Goal: Complete application form

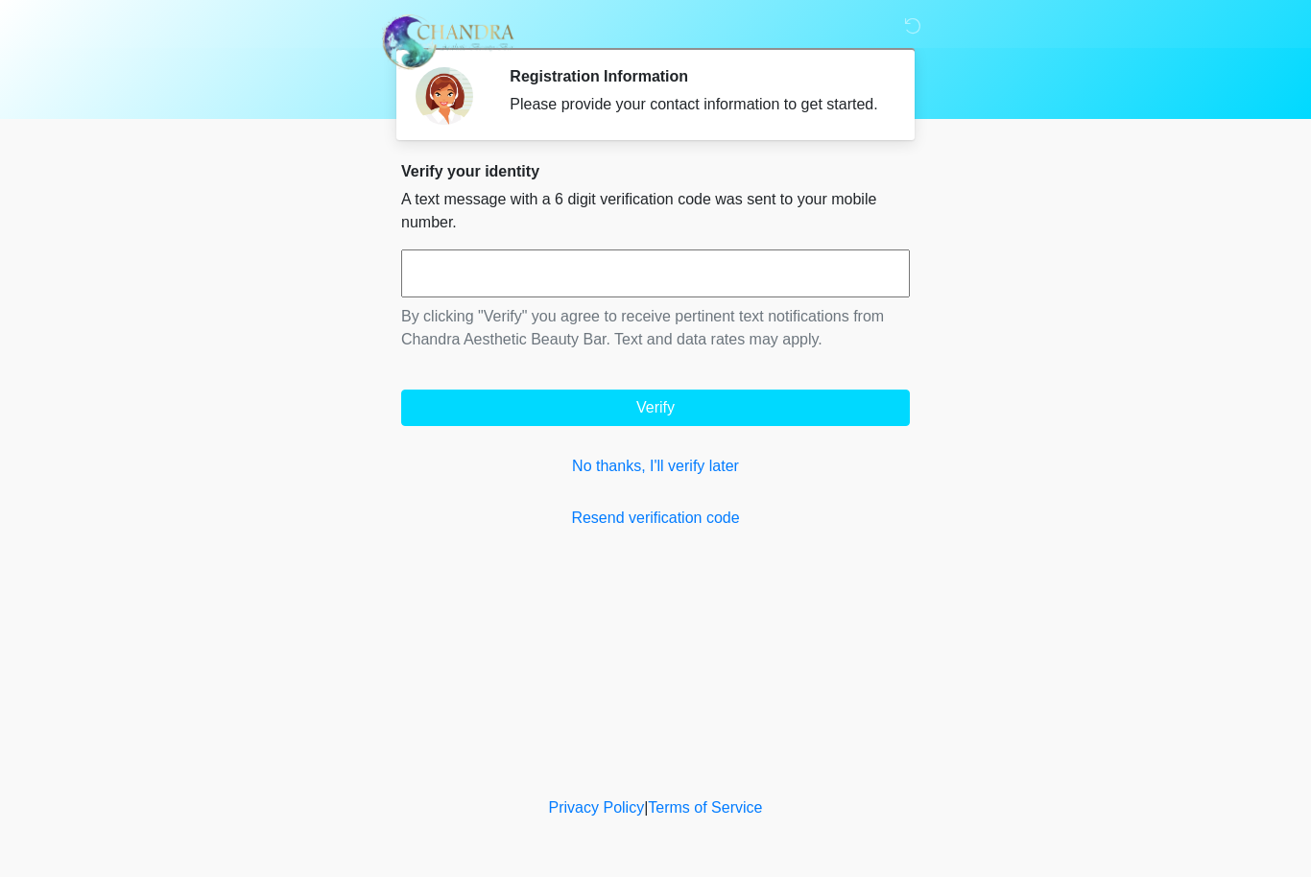
scroll to position [1, 0]
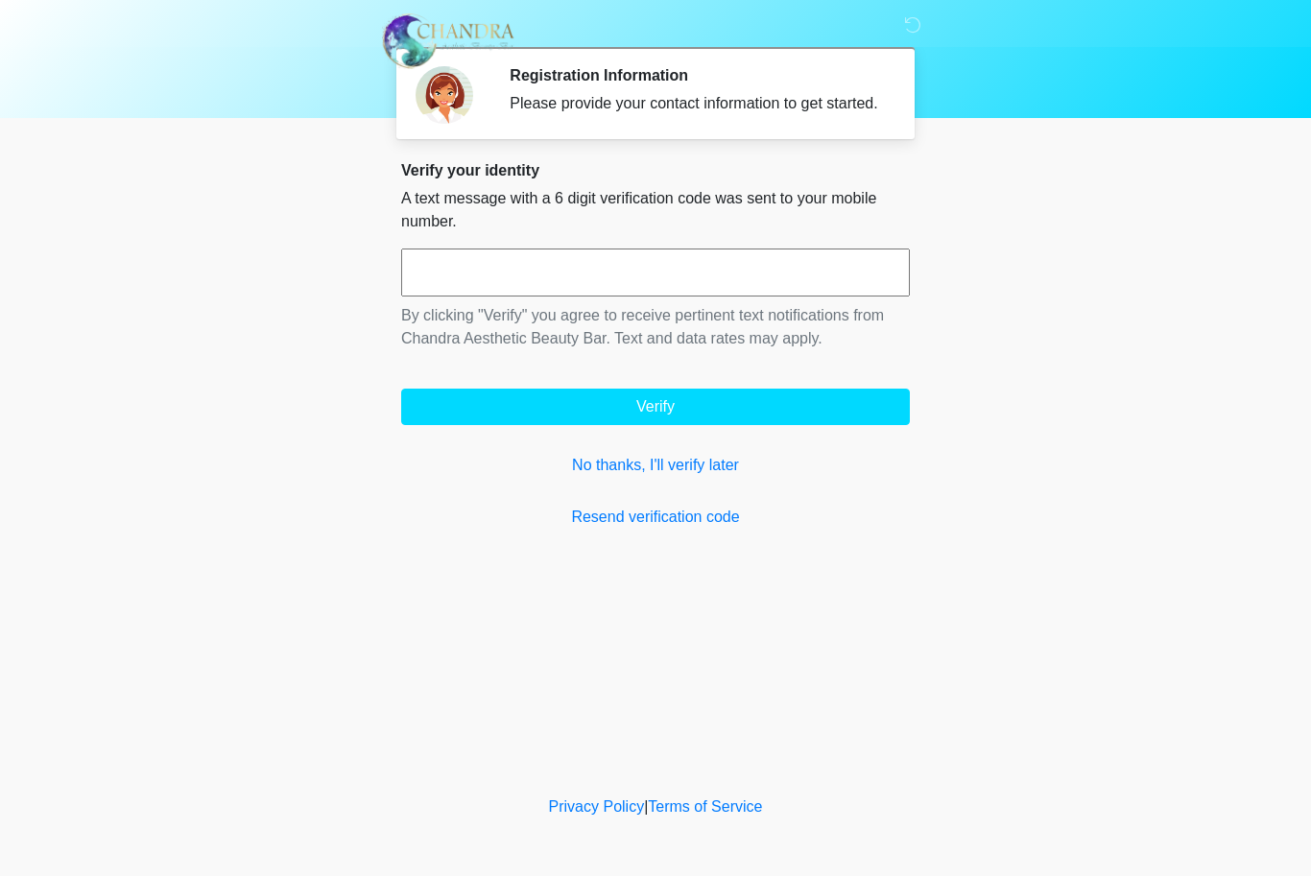
click at [562, 295] on input "text" at bounding box center [655, 274] width 509 height 48
type input "******"
click at [656, 425] on button "Verify" at bounding box center [655, 408] width 509 height 36
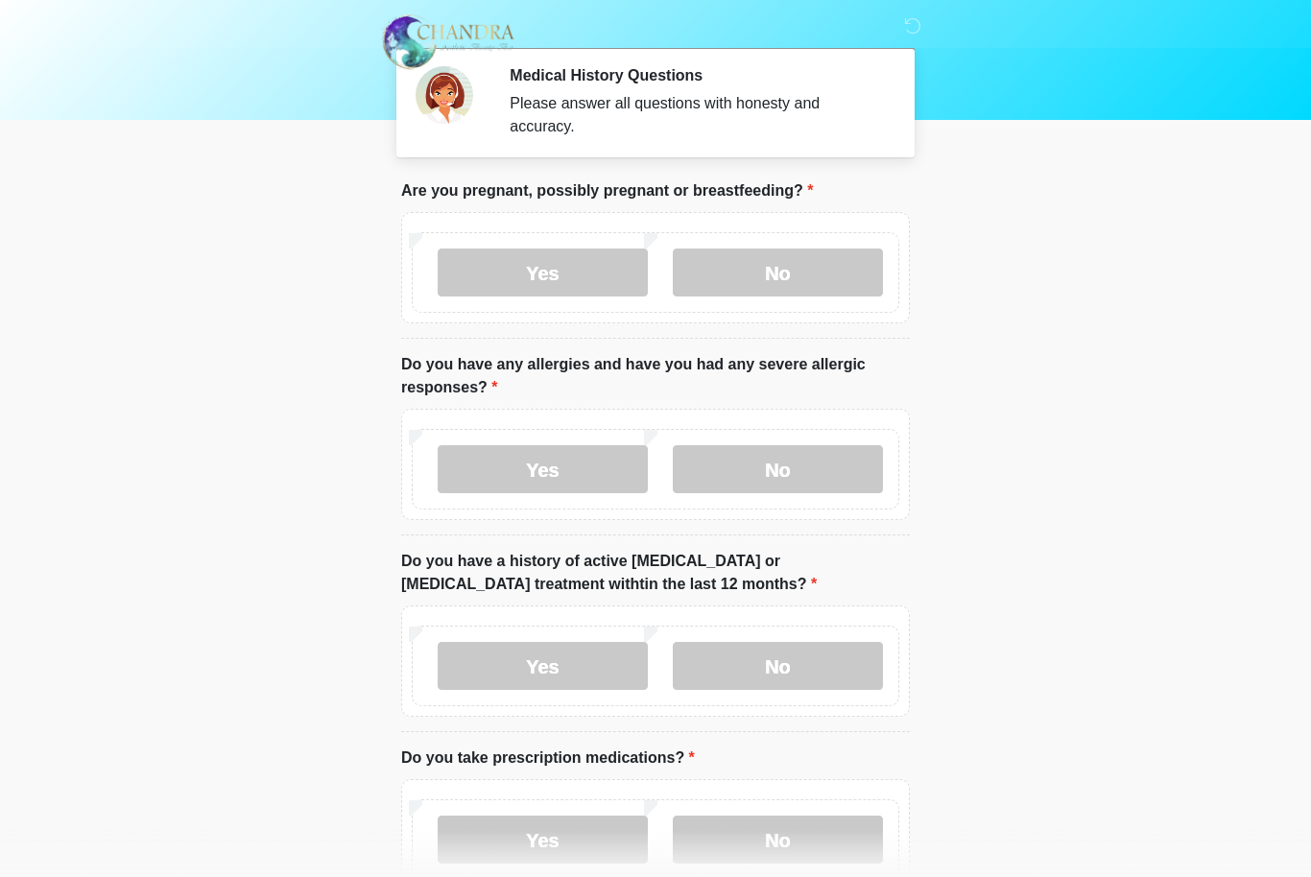
click at [777, 276] on label "No" at bounding box center [778, 273] width 210 height 48
click at [515, 461] on label "Yes" at bounding box center [543, 469] width 210 height 48
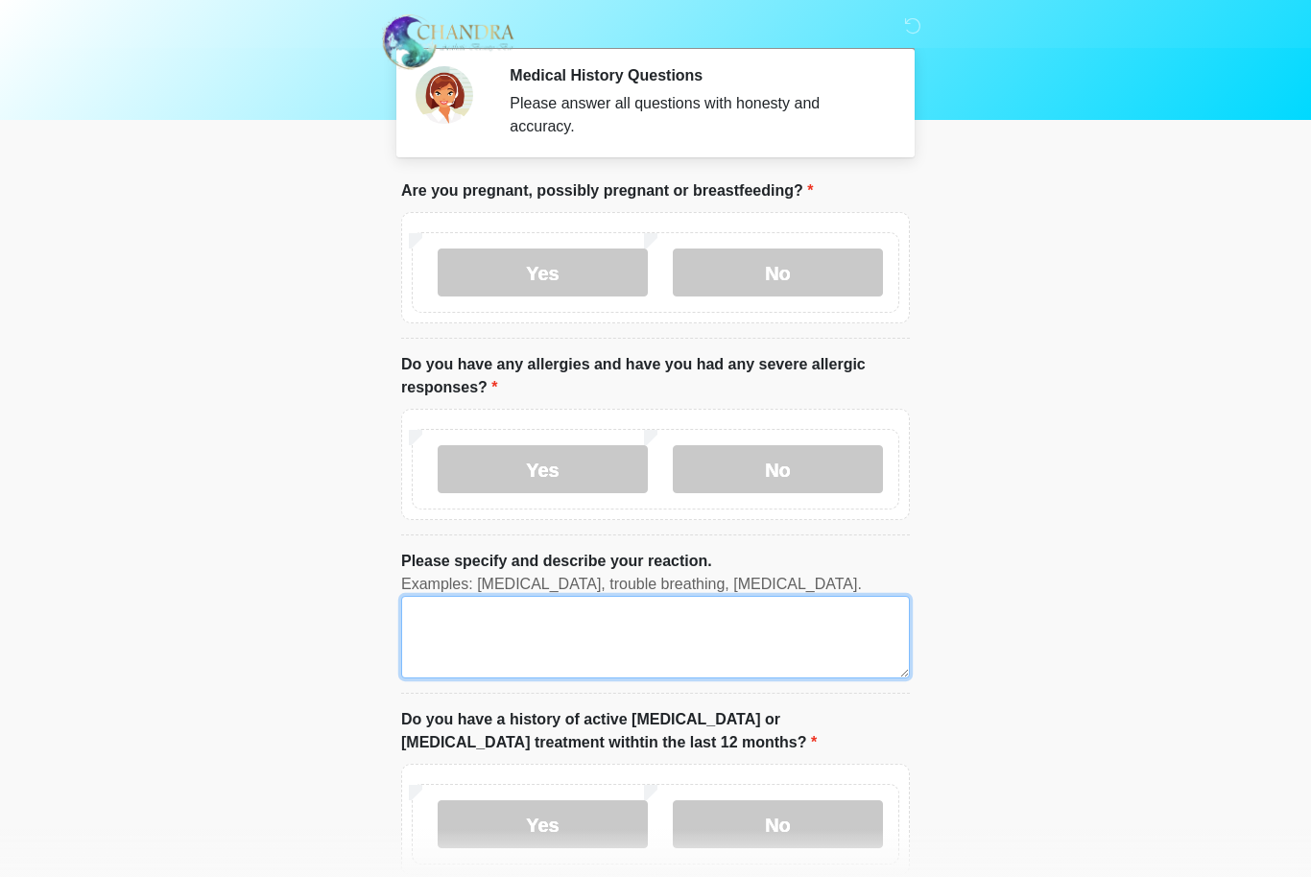
click at [525, 637] on textarea "Please specify and describe your reaction." at bounding box center [655, 637] width 509 height 83
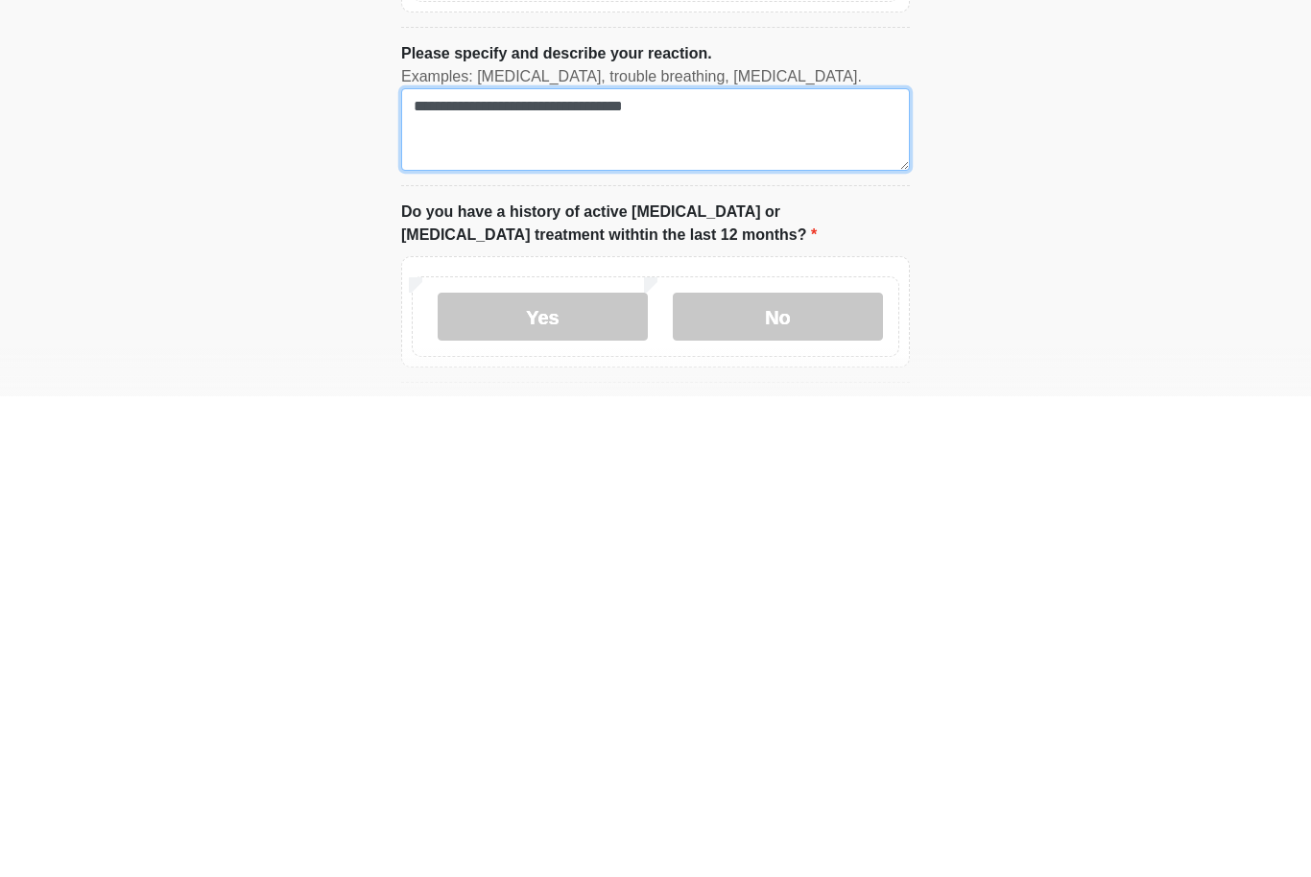
scroll to position [31, 0]
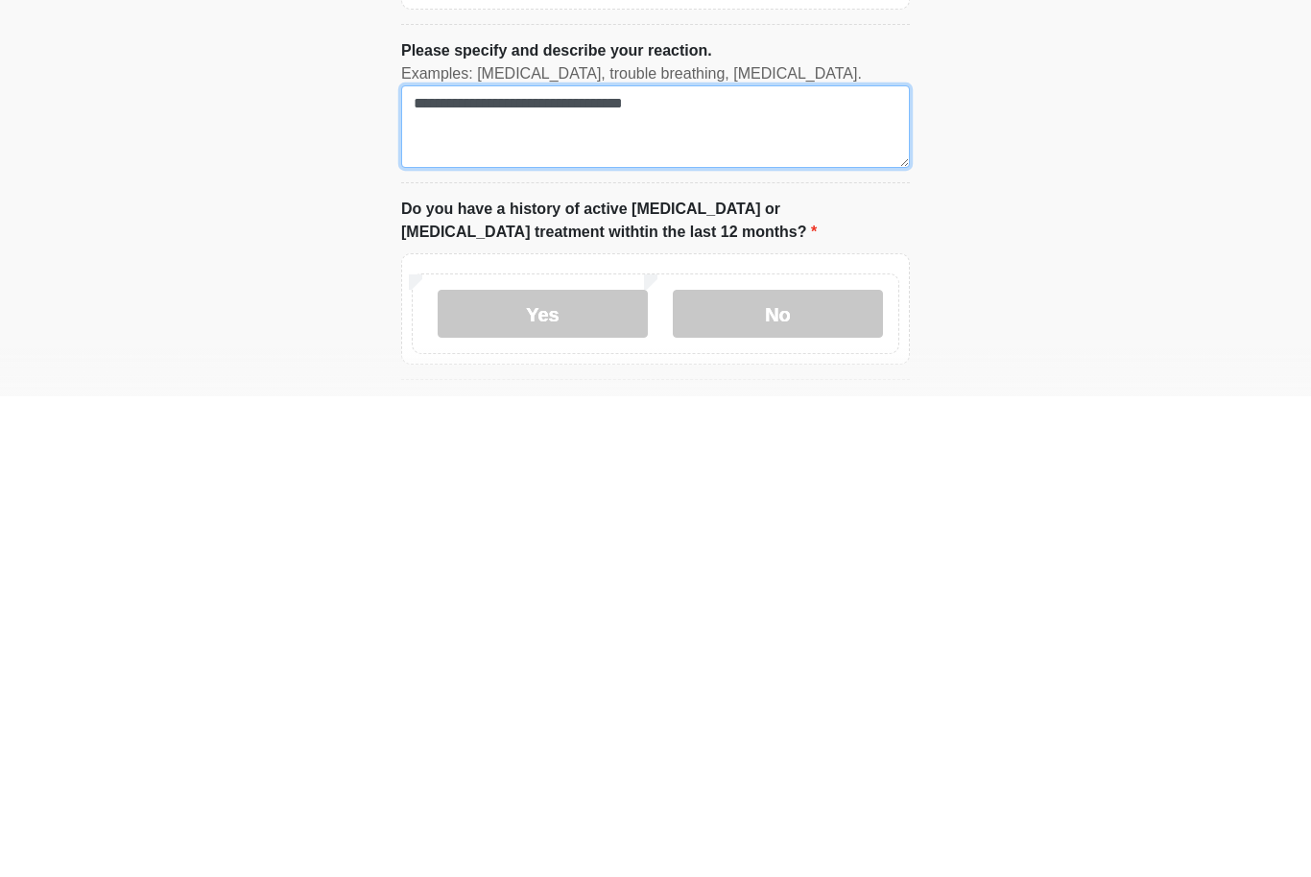
type textarea "**********"
click at [768, 771] on label "No" at bounding box center [778, 795] width 210 height 48
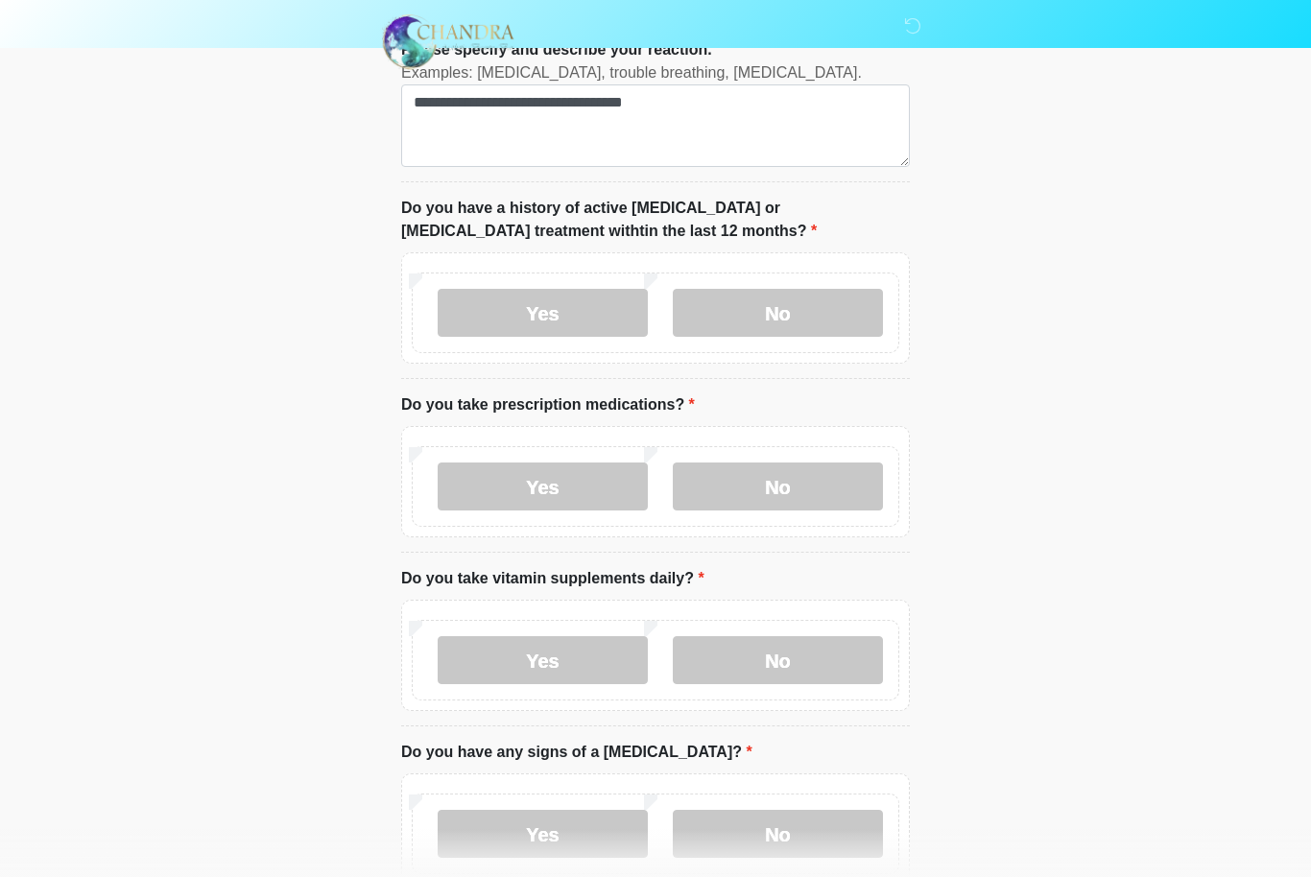
click at [795, 485] on label "No" at bounding box center [778, 487] width 210 height 48
click at [542, 651] on label "Yes" at bounding box center [543, 661] width 210 height 48
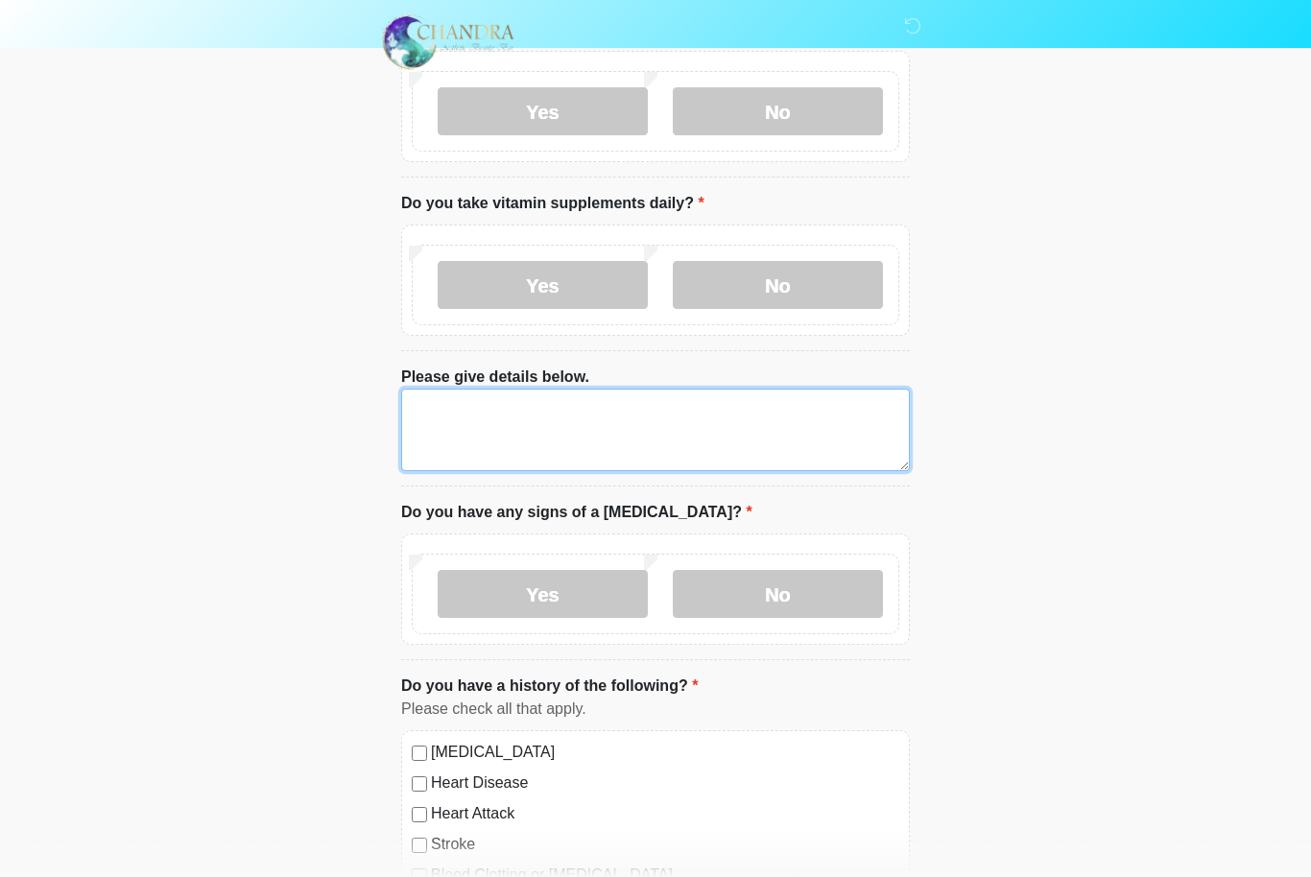
click at [471, 427] on textarea "Please give details below." at bounding box center [655, 430] width 509 height 83
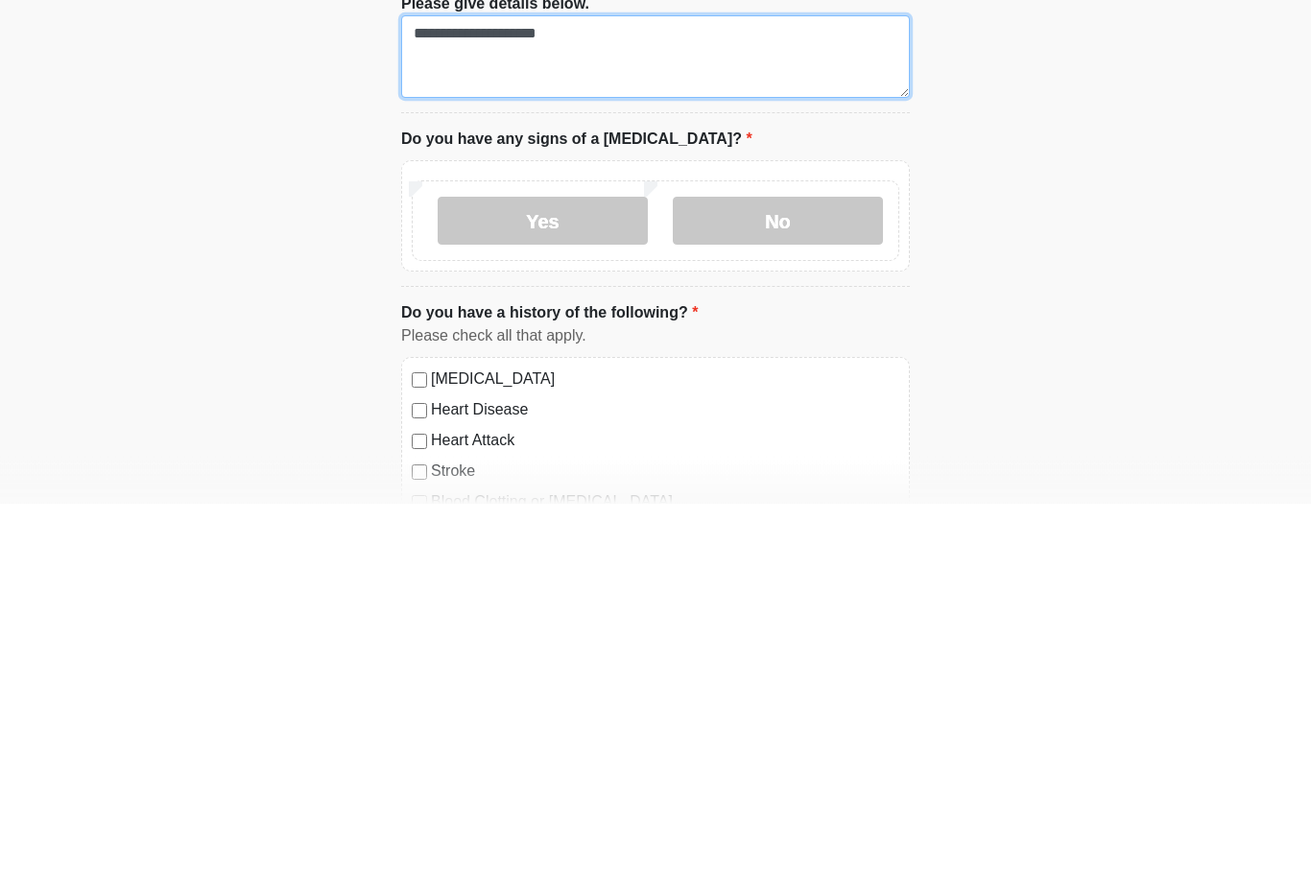
type textarea "**********"
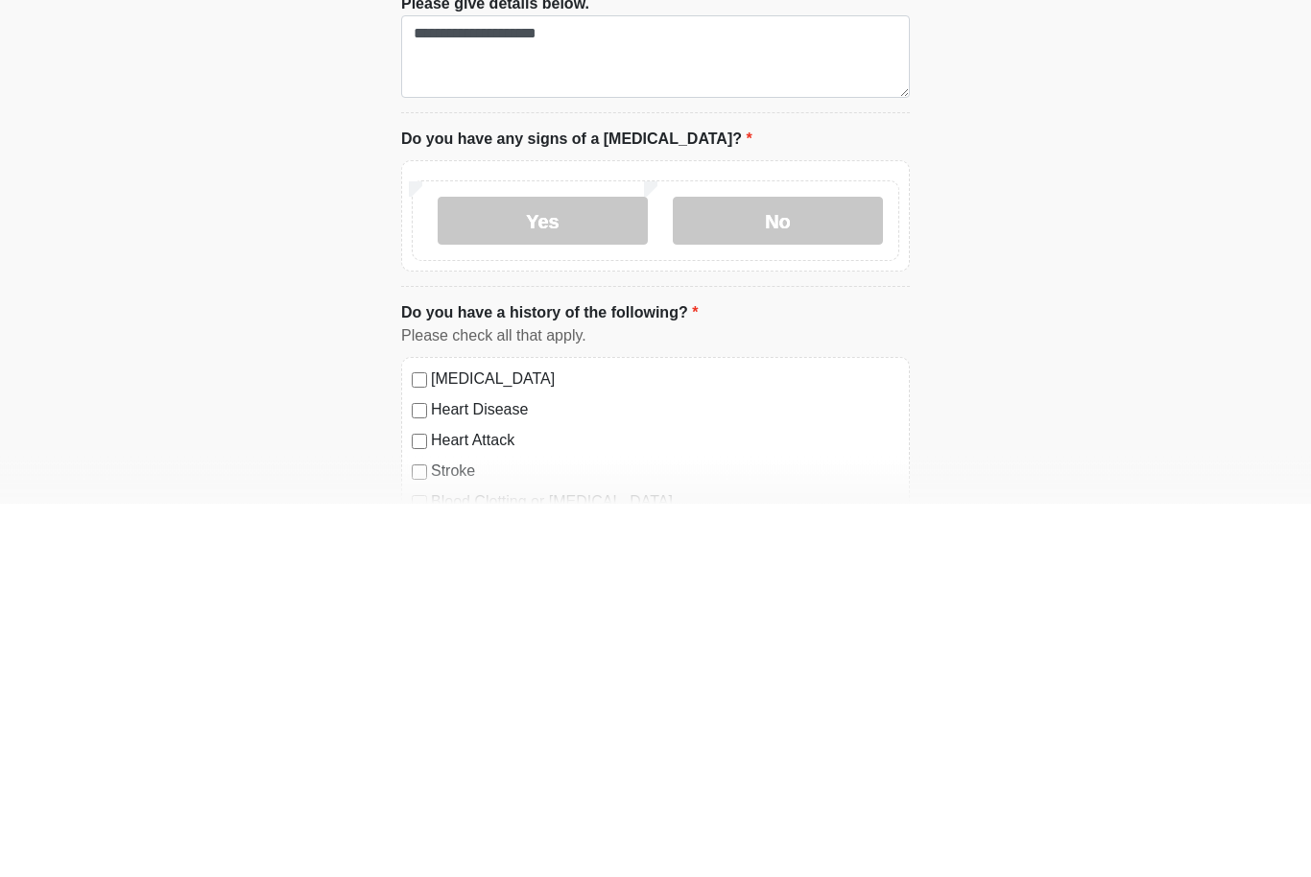
click at [766, 571] on label "No" at bounding box center [778, 595] width 210 height 48
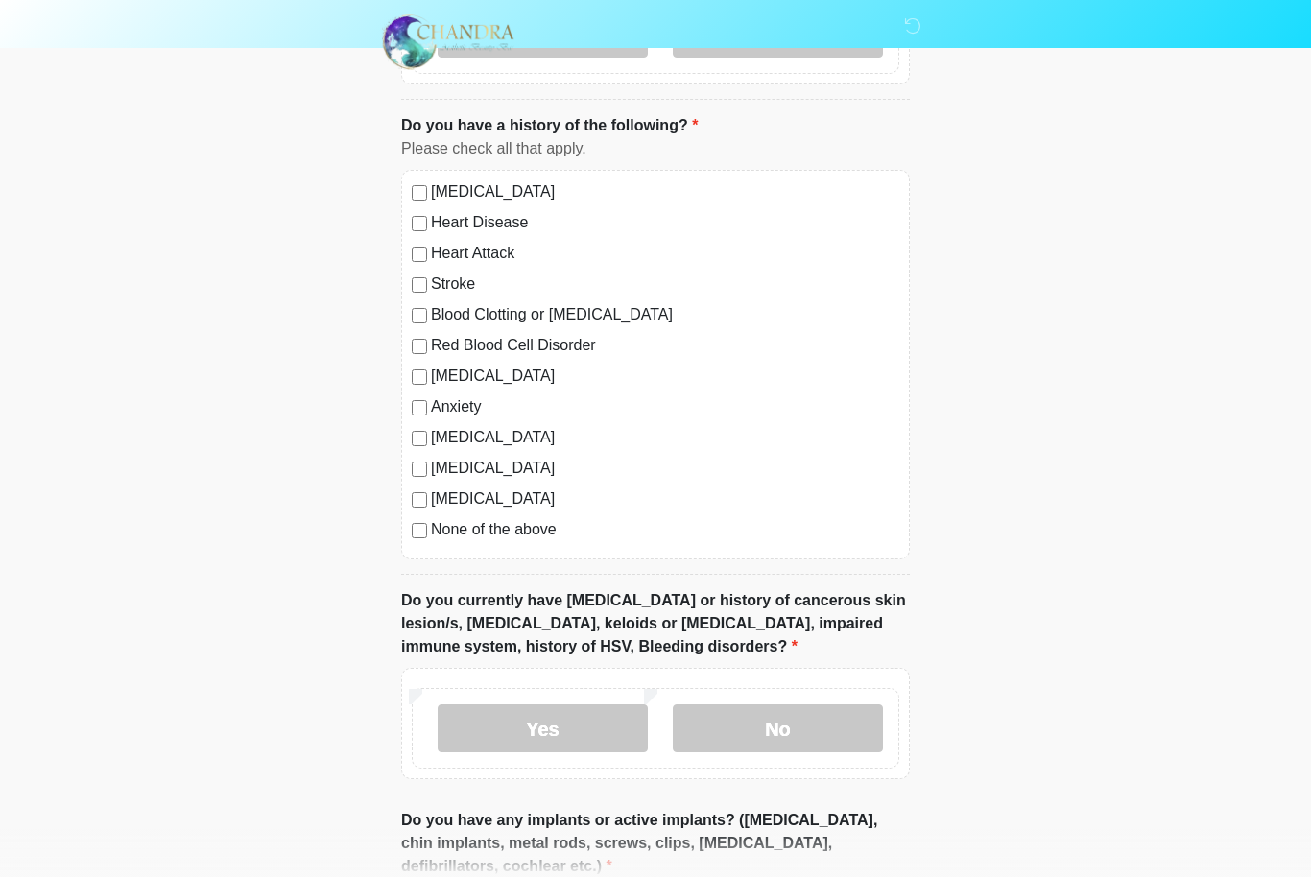
scroll to position [1449, 0]
click at [407, 522] on div "[MEDICAL_DATA] Heart Disease Heart Attack Stroke Blood Clotting or [MEDICAL_DAT…" at bounding box center [655, 365] width 509 height 390
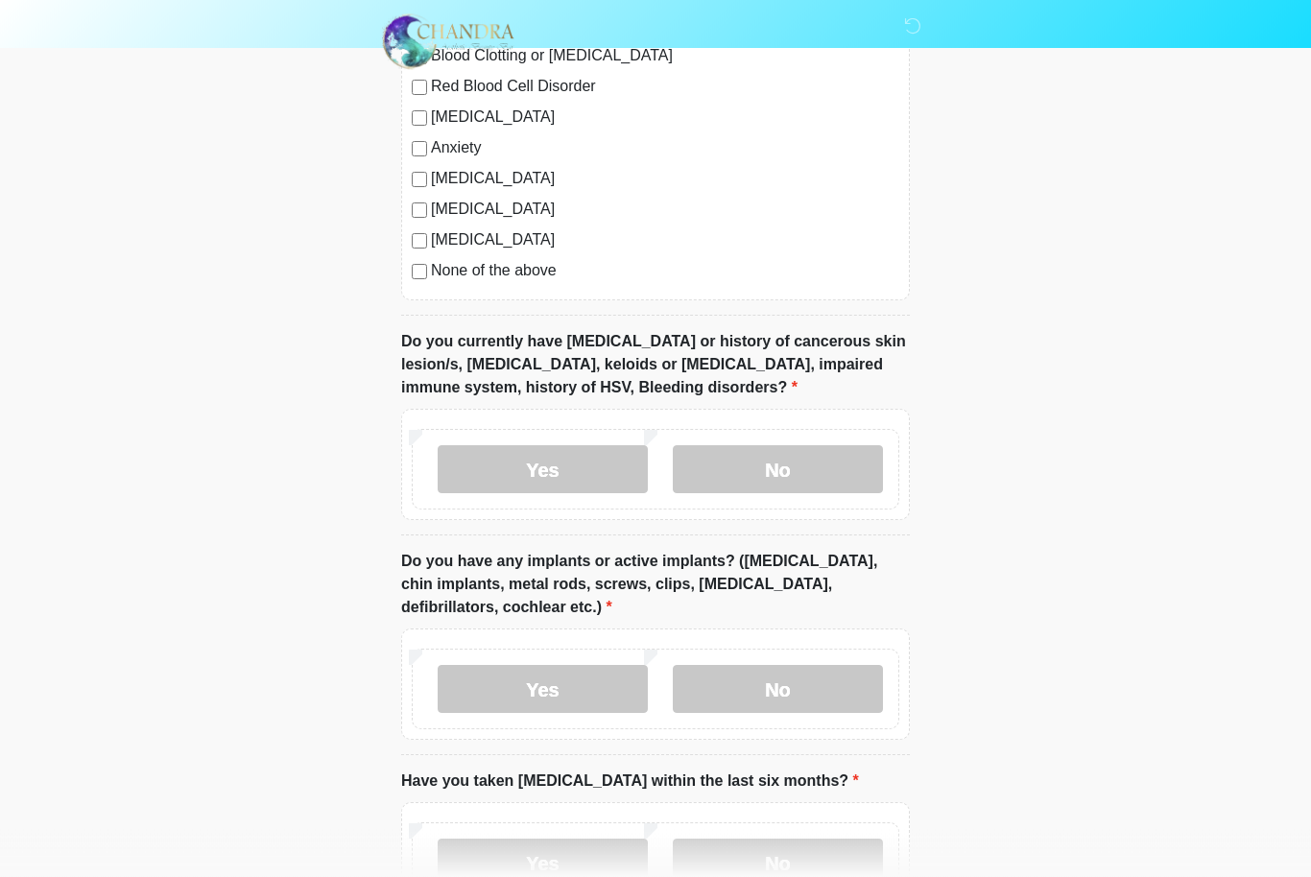
scroll to position [1708, 0]
click at [525, 457] on label "Yes" at bounding box center [543, 469] width 210 height 48
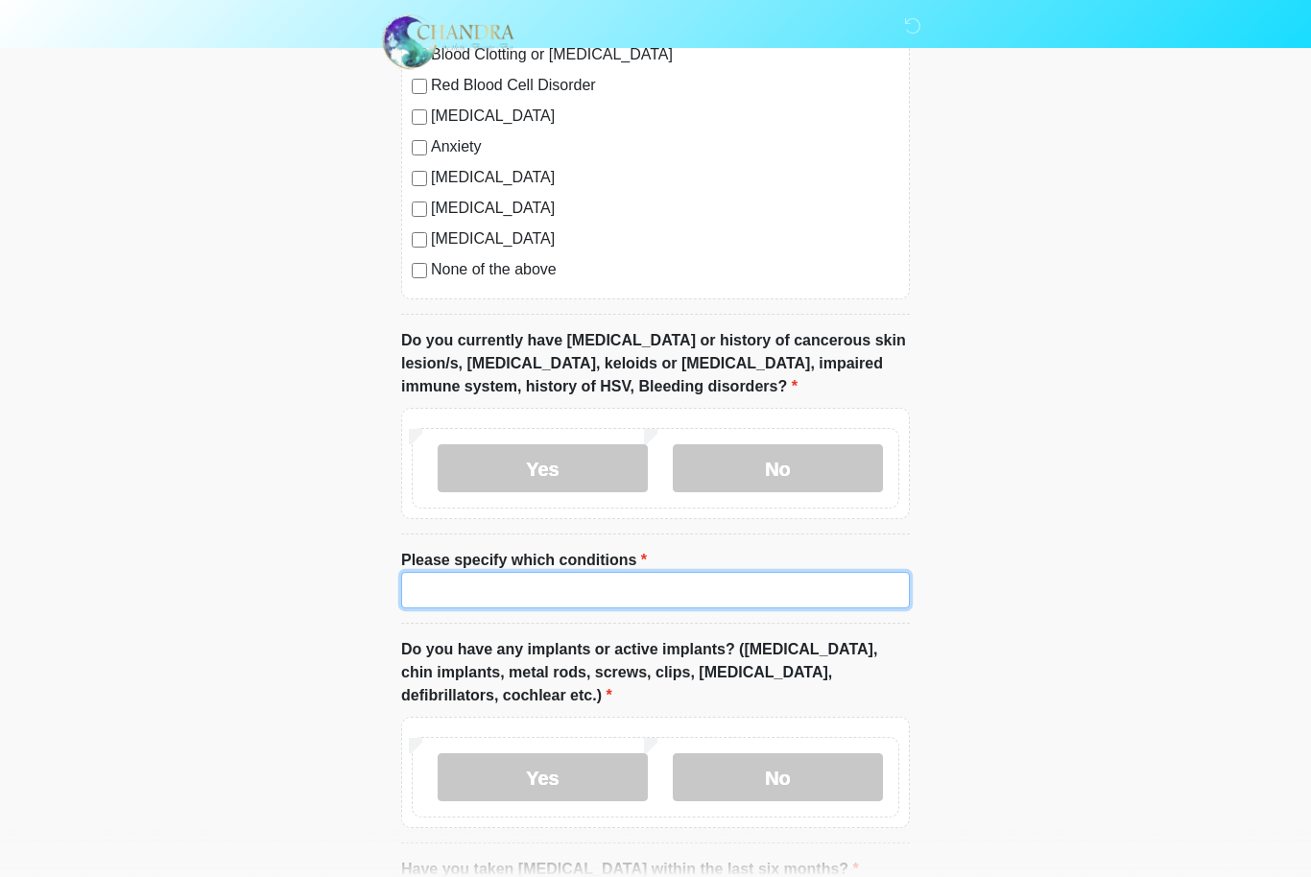
click at [500, 573] on input "Please specify which conditions" at bounding box center [655, 590] width 509 height 36
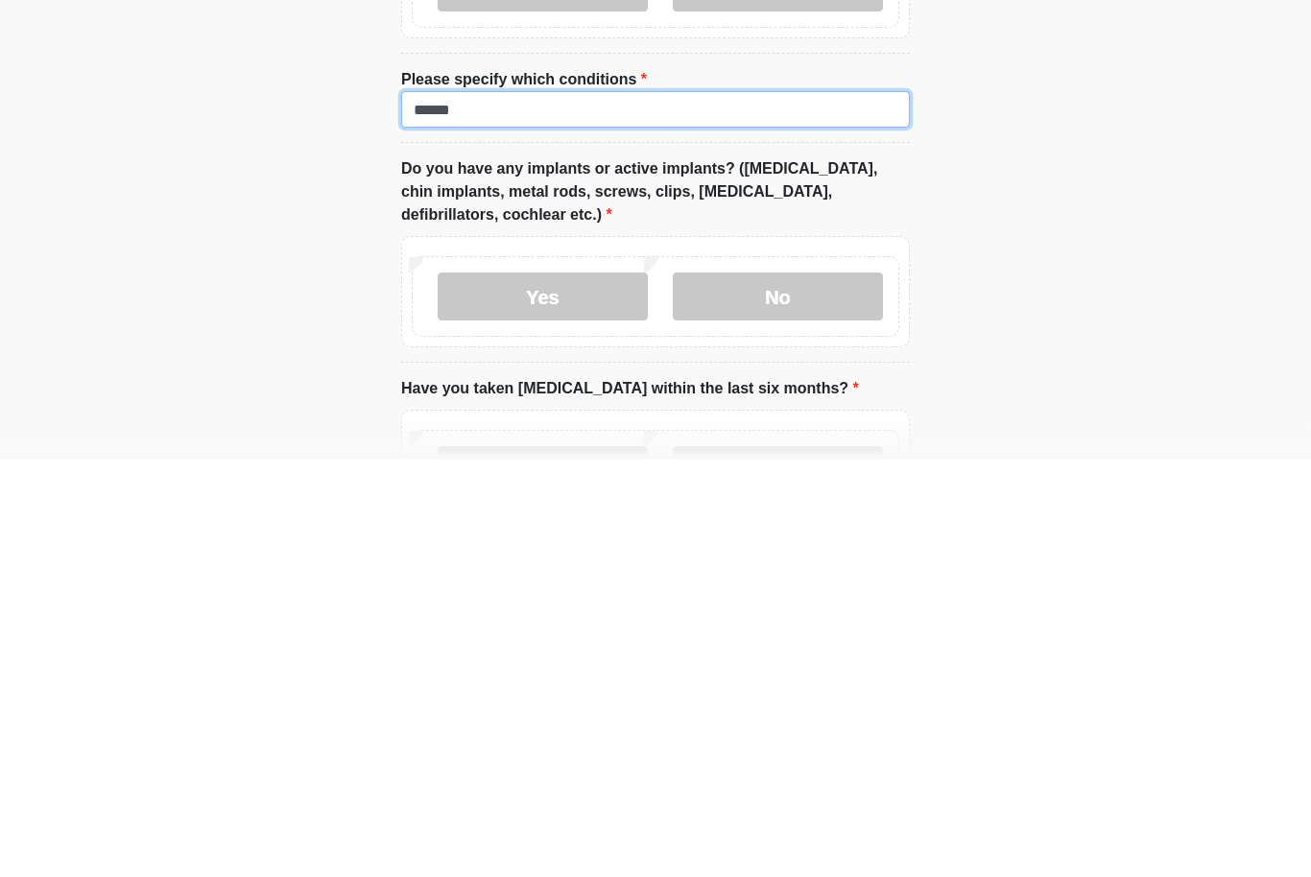
scroll to position [1792, 0]
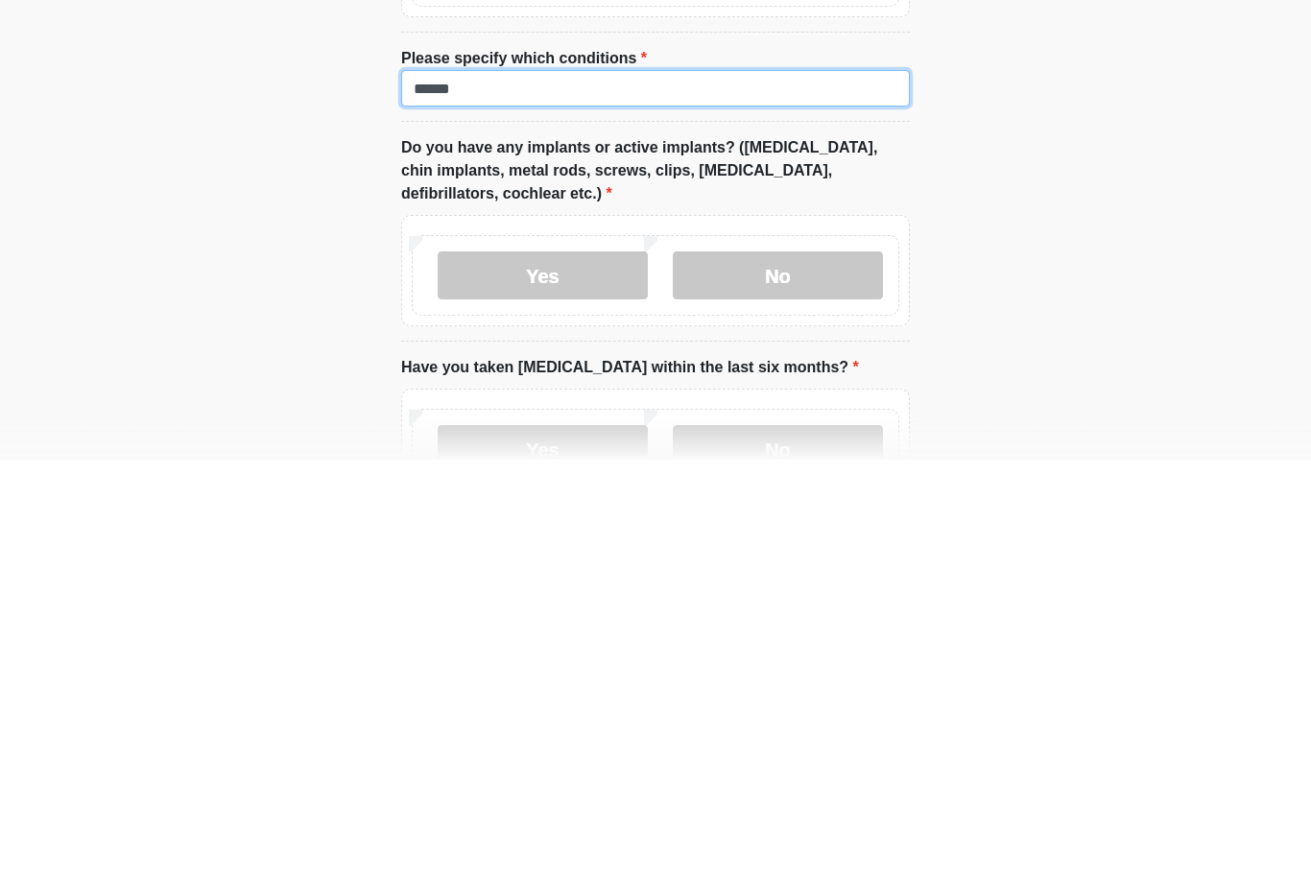
type input "******"
click at [773, 670] on label "No" at bounding box center [778, 694] width 210 height 48
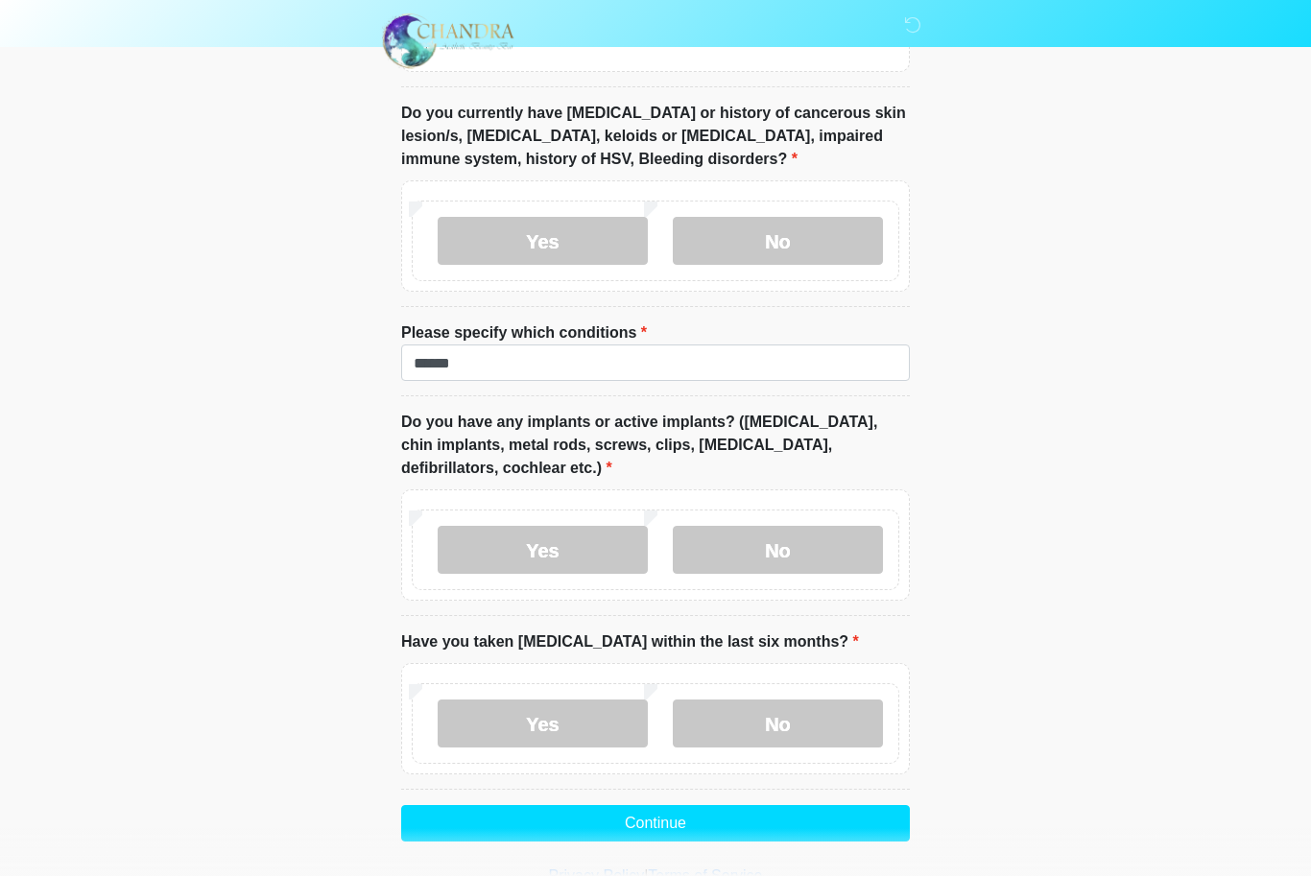
scroll to position [1935, 0]
click at [730, 717] on label "No" at bounding box center [778, 725] width 210 height 48
click at [634, 817] on button "Continue" at bounding box center [655, 824] width 509 height 36
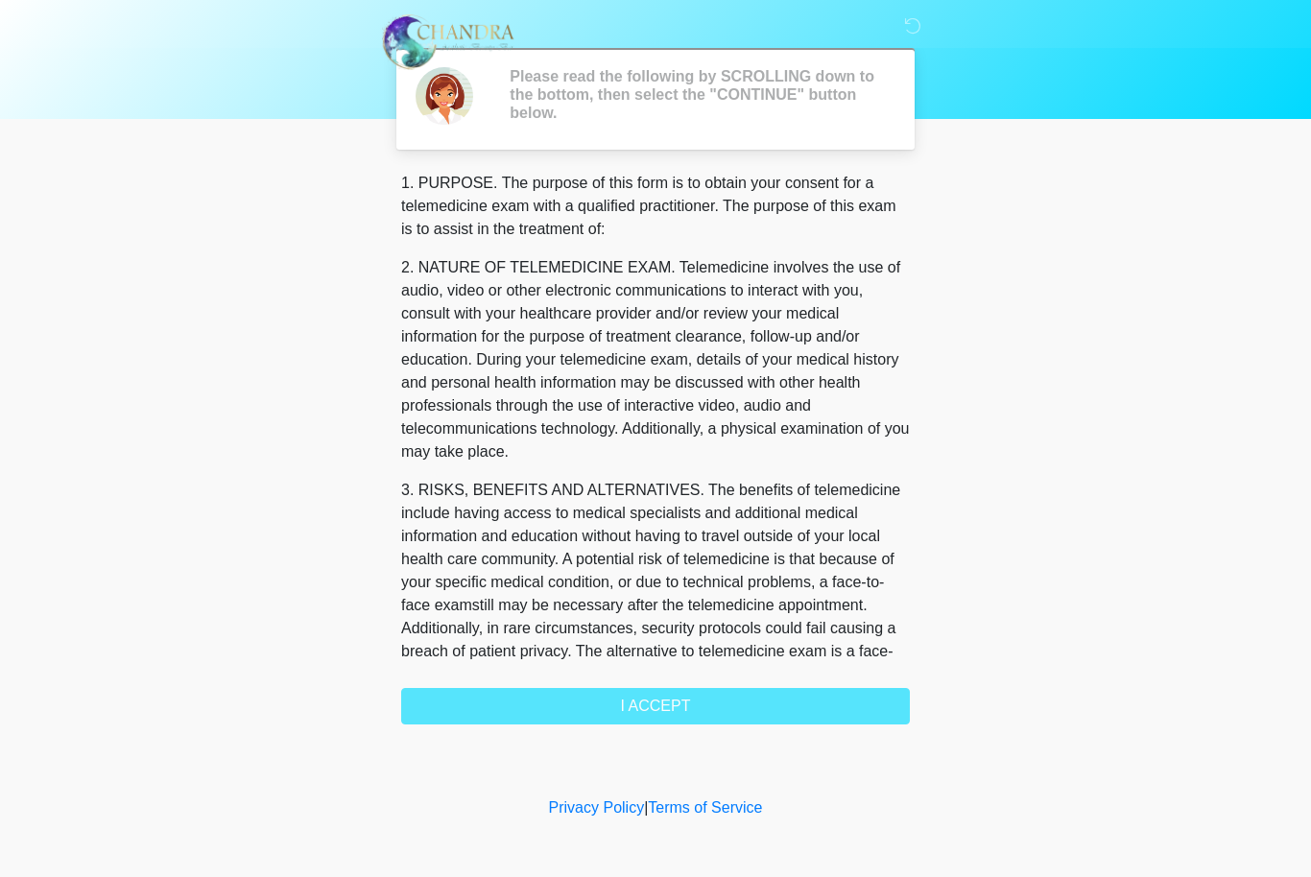
scroll to position [0, 0]
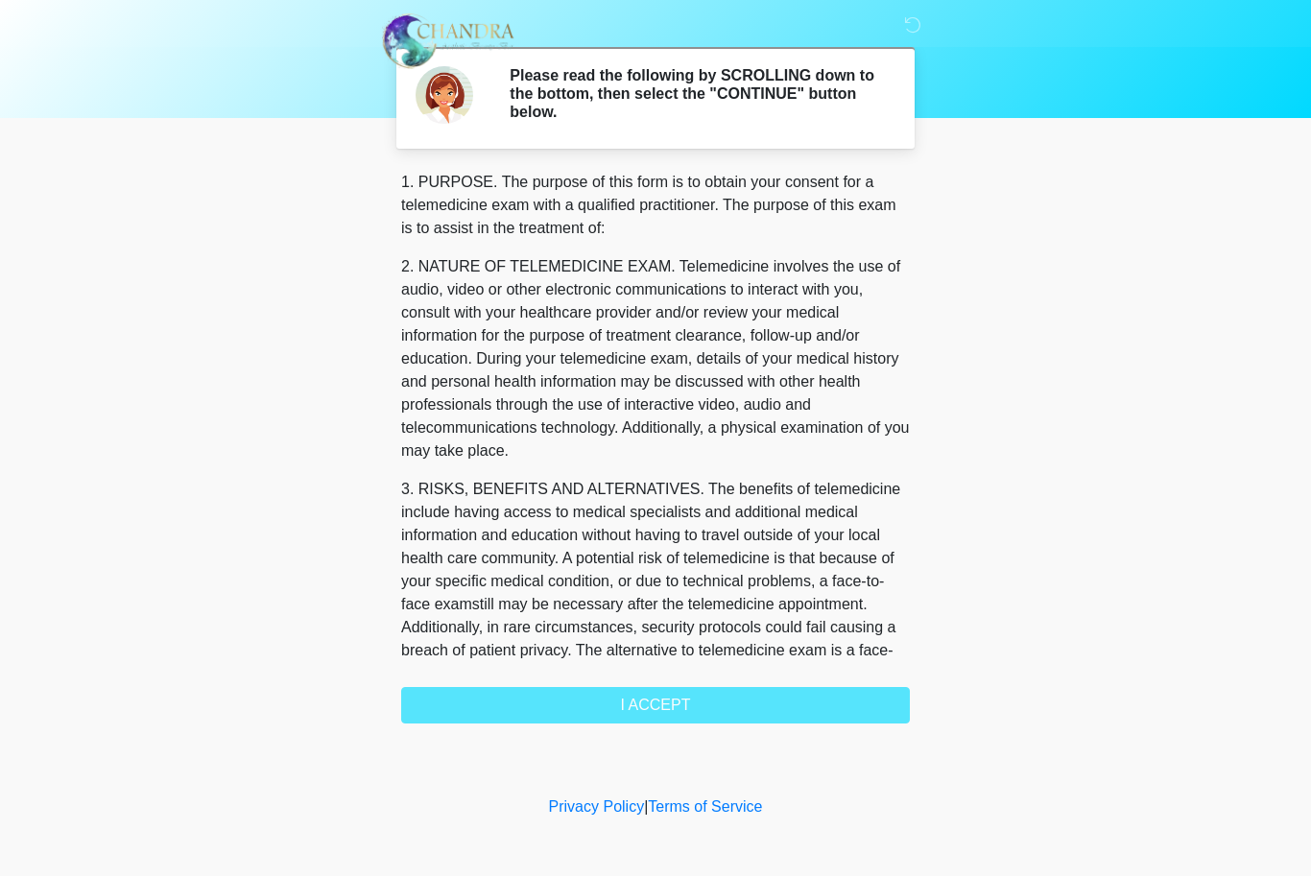
click at [828, 707] on div "1. PURPOSE. The purpose of this form is to obtain your consent for a telemedici…" at bounding box center [655, 448] width 509 height 553
click at [753, 691] on div "1. PURPOSE. The purpose of this form is to obtain your consent for a telemedici…" at bounding box center [655, 448] width 509 height 553
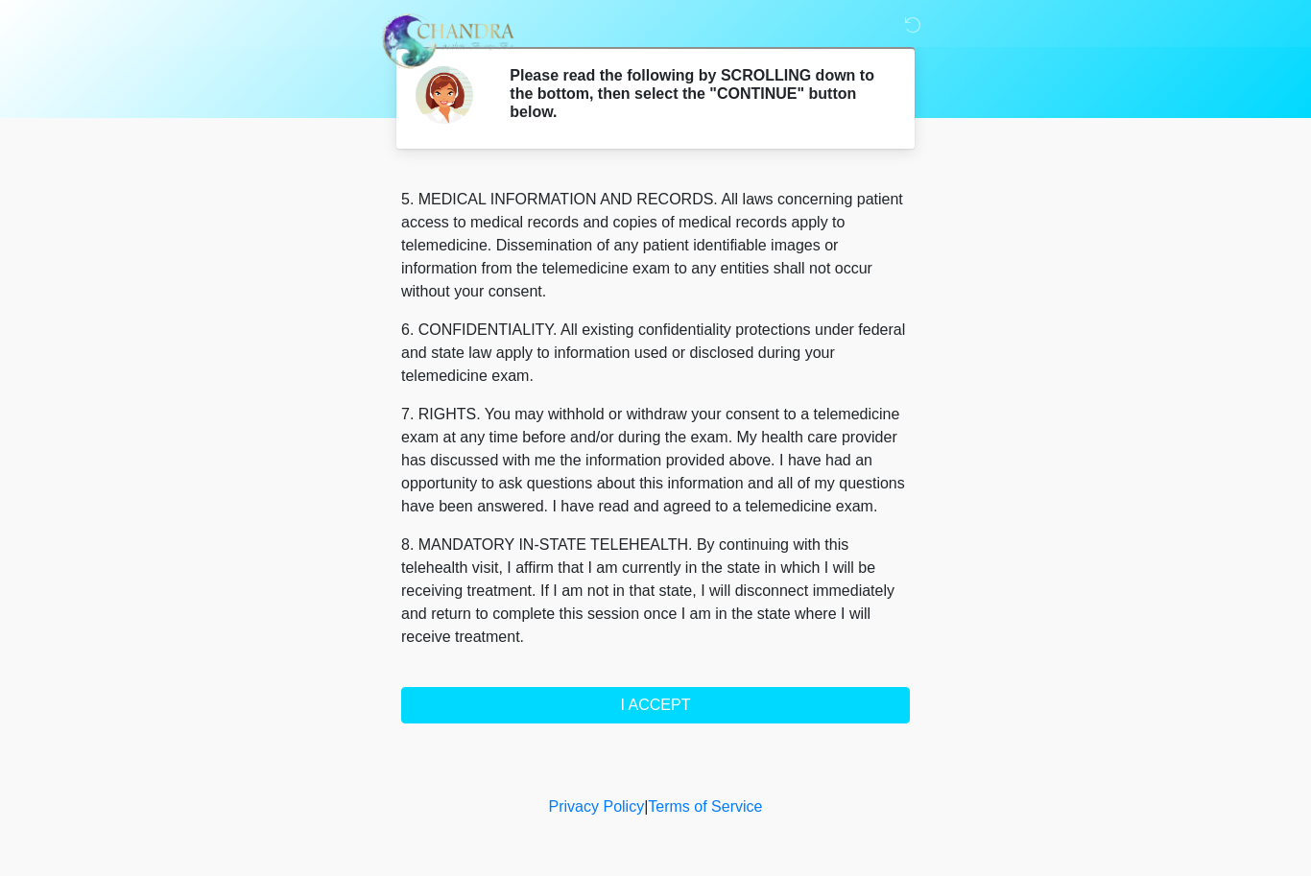
click at [702, 694] on button "I ACCEPT" at bounding box center [655, 706] width 509 height 36
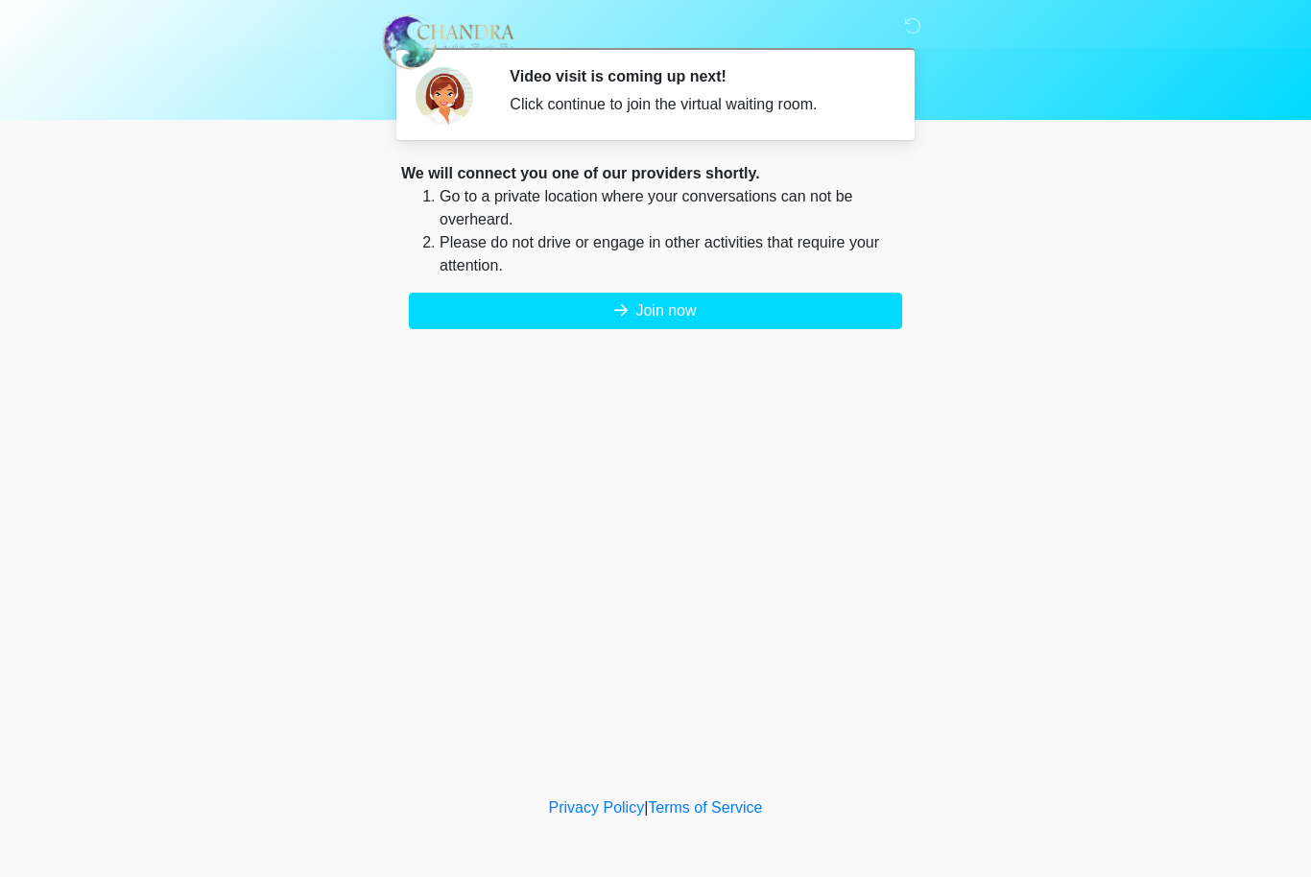
click at [663, 297] on button "Join now" at bounding box center [655, 311] width 493 height 36
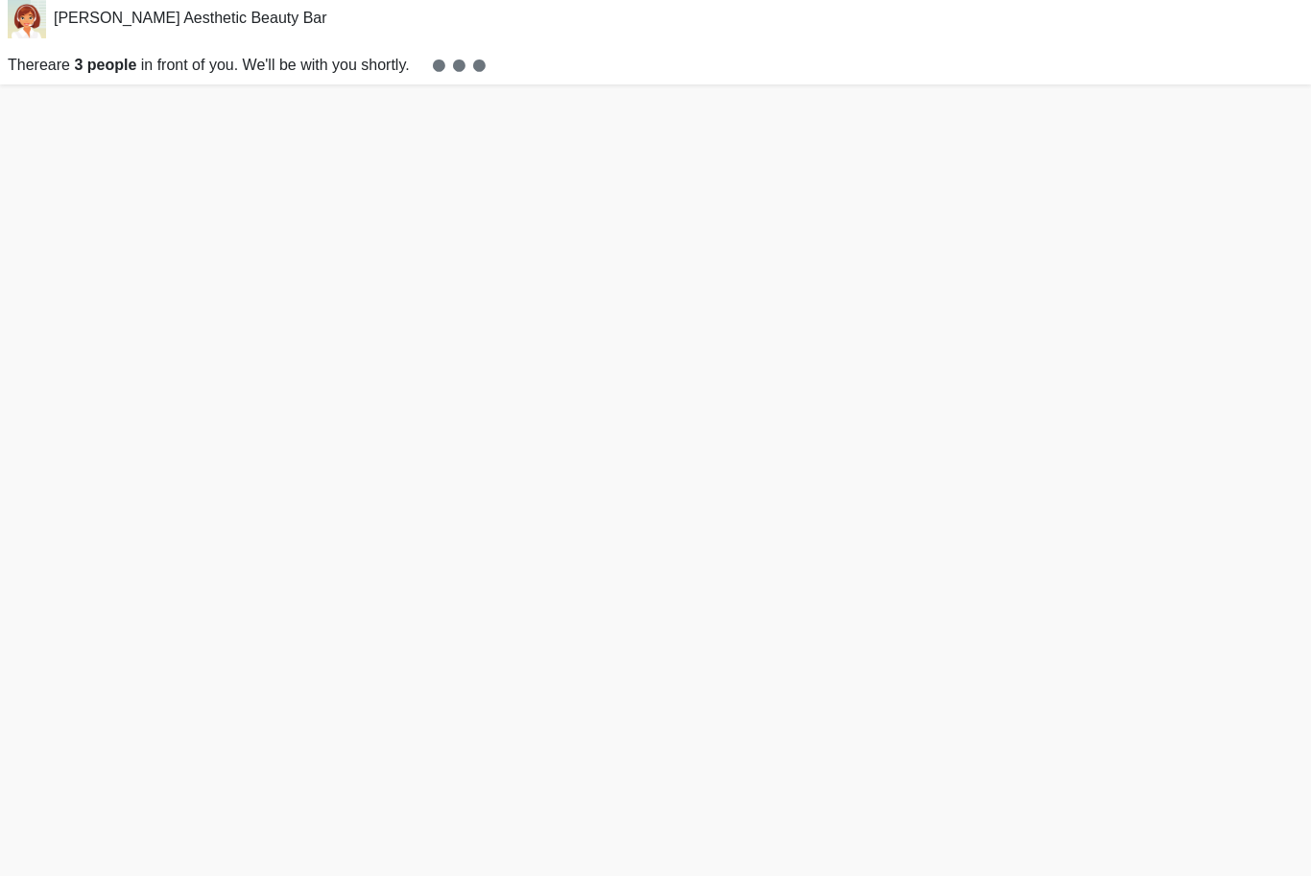
scroll to position [64, 0]
